Goal: Information Seeking & Learning: Learn about a topic

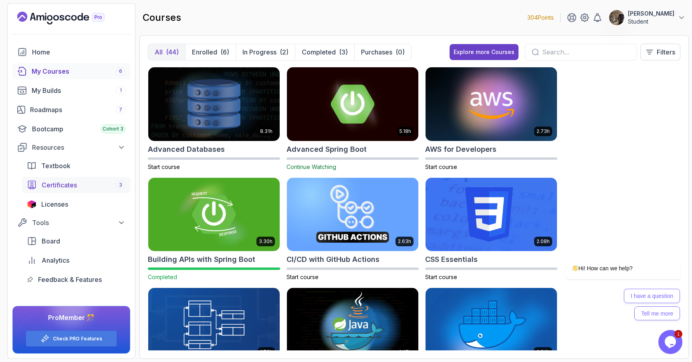
click at [73, 190] on link "Certificates 3" at bounding box center [76, 185] width 108 height 16
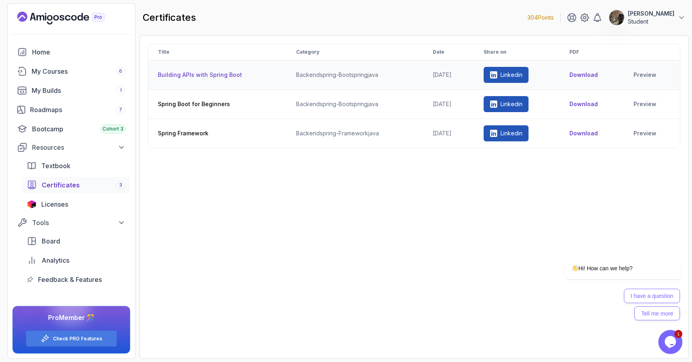
click at [223, 76] on th "Building APIs with Spring Boot" at bounding box center [217, 74] width 138 height 29
click at [590, 77] on button "Download" at bounding box center [583, 75] width 28 height 8
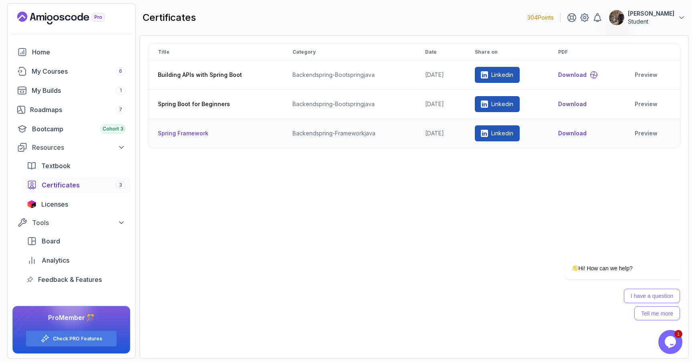
click at [579, 134] on button "Download" at bounding box center [572, 133] width 28 height 8
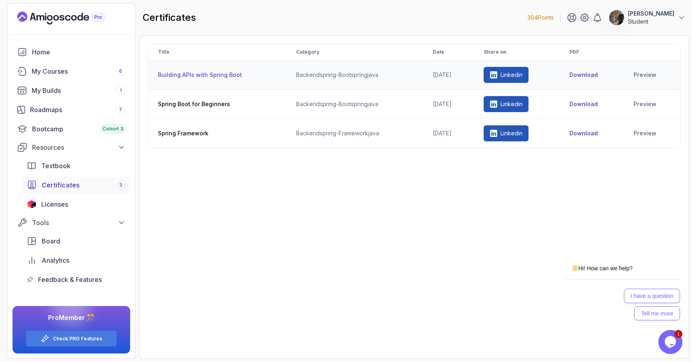
click at [509, 78] on p "Linkedin" at bounding box center [511, 75] width 22 height 8
click at [522, 107] on p "Linkedin" at bounding box center [511, 104] width 22 height 8
click at [512, 131] on p "Linkedin" at bounding box center [511, 133] width 22 height 8
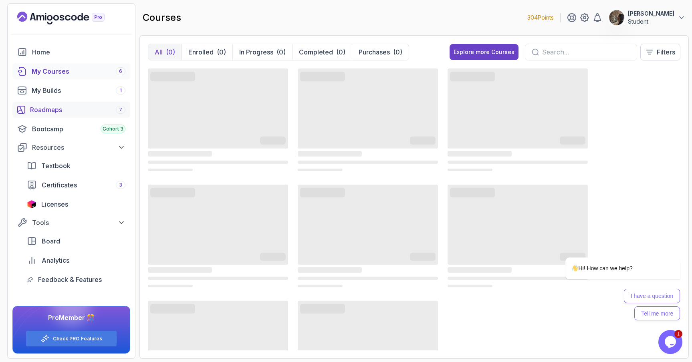
click at [84, 107] on div "Roadmaps 7" at bounding box center [77, 110] width 95 height 10
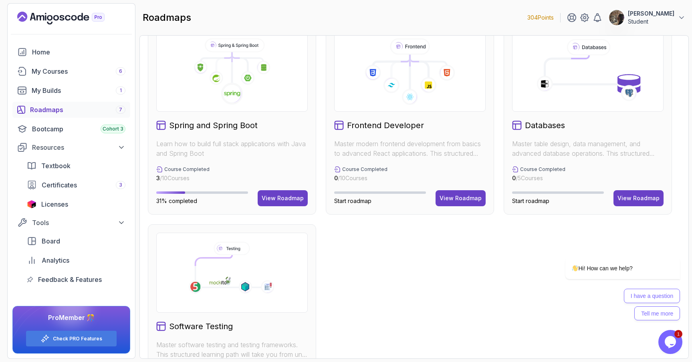
scroll to position [223, 0]
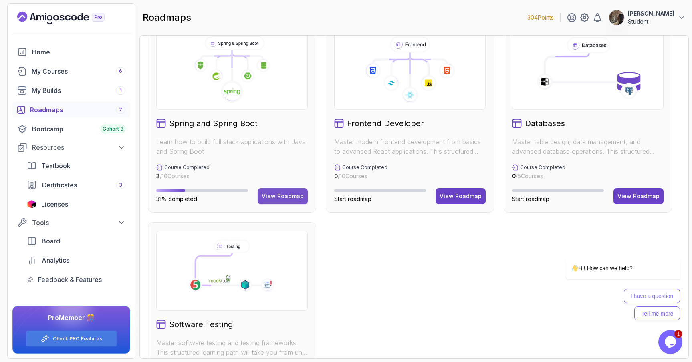
click at [278, 195] on div "View Roadmap" at bounding box center [283, 196] width 42 height 8
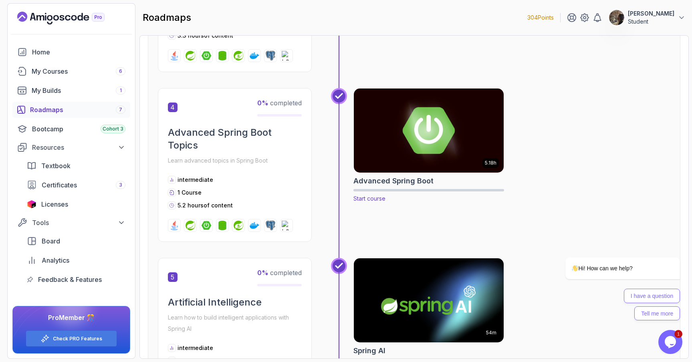
scroll to position [656, 0]
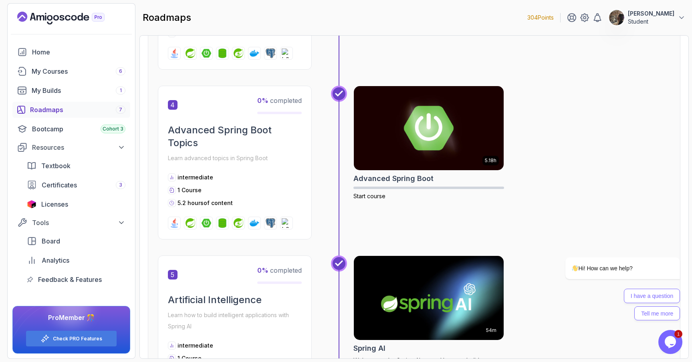
click at [546, 153] on div "5.18h Advanced Spring Boot Start course" at bounding box center [511, 163] width 317 height 154
drag, startPoint x: 546, startPoint y: 154, endPoint x: 490, endPoint y: 137, distance: 58.3
click at [490, 137] on div "5.18h Advanced Spring Boot Start course" at bounding box center [511, 163] width 317 height 154
click at [542, 112] on div "5.18h Advanced Spring Boot Start course" at bounding box center [511, 163] width 317 height 154
drag, startPoint x: 573, startPoint y: 107, endPoint x: 499, endPoint y: 115, distance: 74.4
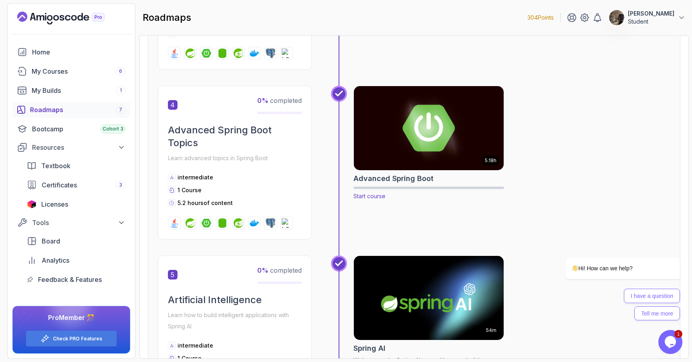
click at [499, 115] on div "5.18h Advanced Spring Boot Start course" at bounding box center [511, 163] width 317 height 154
drag, startPoint x: 542, startPoint y: 116, endPoint x: 491, endPoint y: 120, distance: 51.0
click at [491, 120] on div "5.18h Advanced Spring Boot Start course" at bounding box center [511, 163] width 317 height 154
click at [532, 121] on div "5.18h Advanced Spring Boot Start course" at bounding box center [511, 163] width 317 height 154
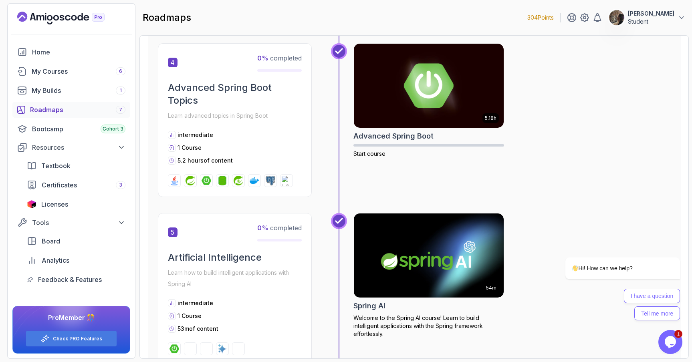
scroll to position [678, 0]
